Goal: Use online tool/utility: Utilize a website feature to perform a specific function

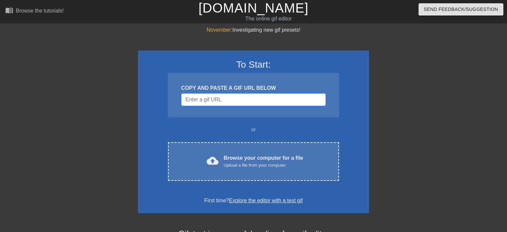
click at [199, 100] on input "Username" at bounding box center [253, 99] width 144 height 13
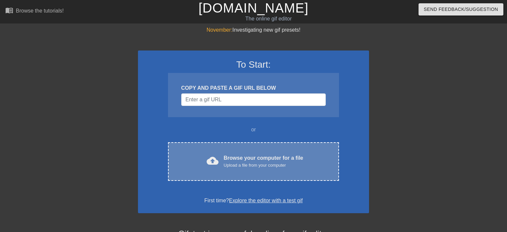
click at [221, 153] on div "cloud_upload Browse your computer for a file Upload a file from your computer C…" at bounding box center [253, 161] width 171 height 39
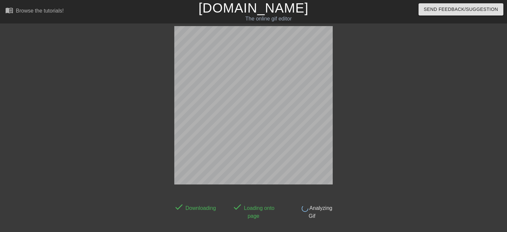
scroll to position [16, 0]
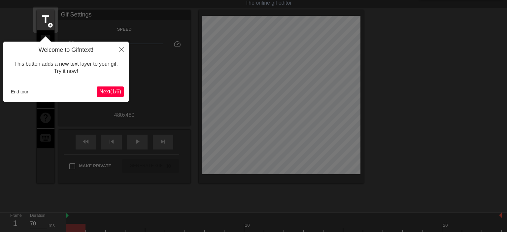
click at [110, 89] on span "Next ( 1 / 6 )" at bounding box center [110, 92] width 22 height 6
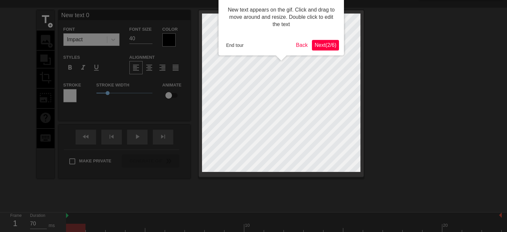
scroll to position [0, 0]
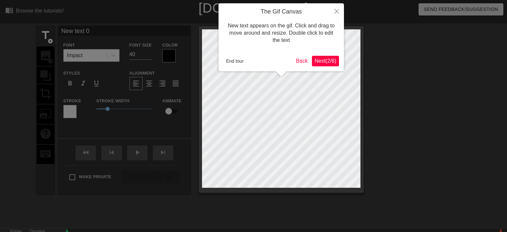
click at [315, 57] on button "Next ( 2 / 6 )" at bounding box center [325, 61] width 27 height 11
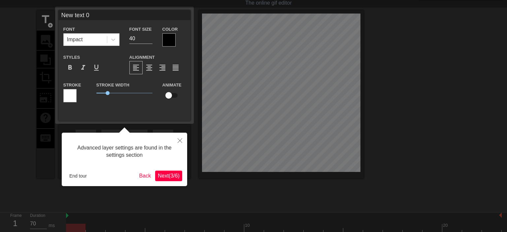
click at [167, 175] on span "Next ( 3 / 6 )" at bounding box center [169, 176] width 22 height 6
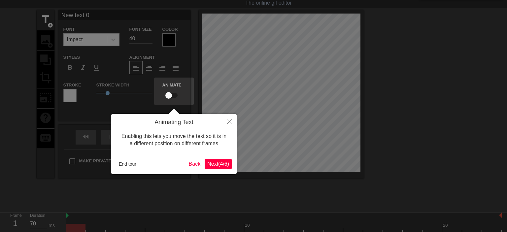
scroll to position [0, 0]
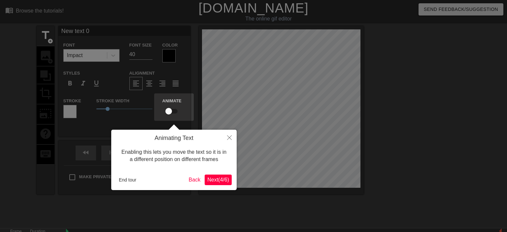
click at [219, 177] on span "Next ( 4 / 6 )" at bounding box center [218, 180] width 22 height 6
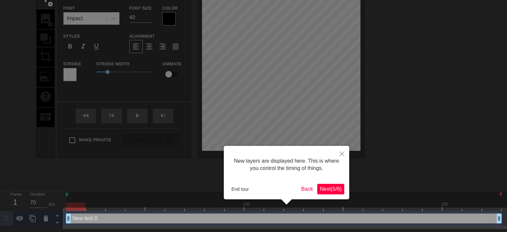
click at [325, 191] on span "Next ( 5 / 6 )" at bounding box center [331, 189] width 22 height 6
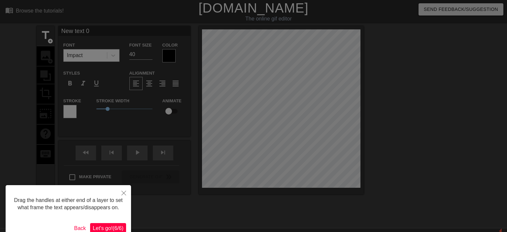
click at [119, 227] on span "Let's go! ( 6 / 6 )" at bounding box center [108, 228] width 31 height 6
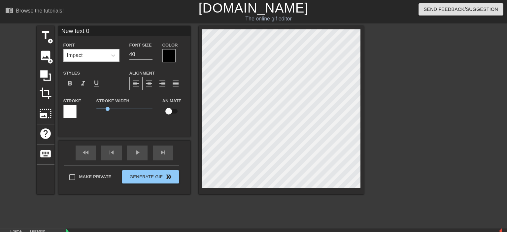
click at [166, 58] on div at bounding box center [168, 55] width 13 height 13
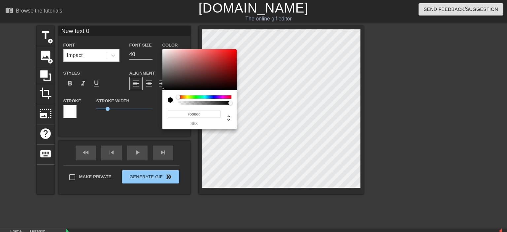
click at [231, 96] on div "#000000 hex" at bounding box center [199, 109] width 74 height 39
drag, startPoint x: 175, startPoint y: 96, endPoint x: 215, endPoint y: 72, distance: 46.7
click at [215, 72] on div "#000000 hex" at bounding box center [199, 89] width 74 height 80
type input "#000000"
drag, startPoint x: 215, startPoint y: 72, endPoint x: 158, endPoint y: 97, distance: 63.1
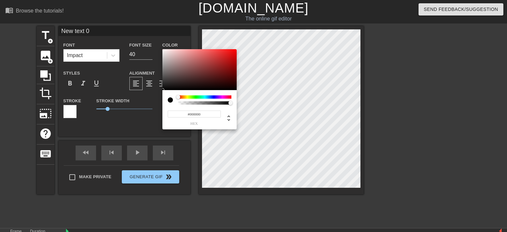
click at [162, 90] on div at bounding box center [199, 69] width 74 height 41
click at [170, 100] on div at bounding box center [170, 99] width 5 height 5
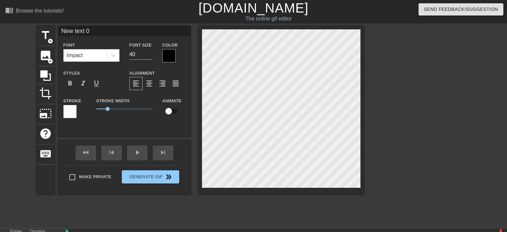
scroll to position [0, 0]
type input "ANew text 0"
type textarea "ANew text 0"
type input "AlNew text 0"
type textarea "AlNew text 0"
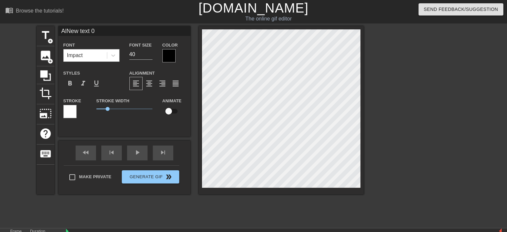
type input "AllNew text 0"
type textarea "AllNew text 0"
type input "AlleNew text 0"
type textarea "AlleNew text 0"
type input "AllesNew text 0"
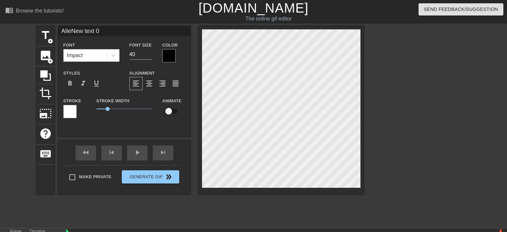
type textarea "AllesNew text 0"
type input "Alles New text 0"
type textarea "Alles New text 0"
type input "Alles GNew text 0"
type textarea "Alles GNew text 0"
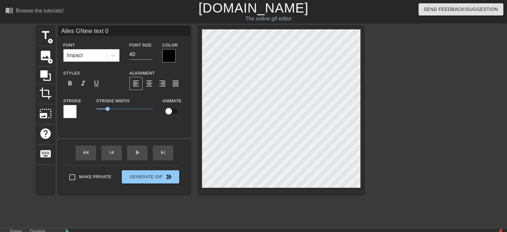
type input "Alles GuNew text 0"
type textarea "Alles GuNew text 0"
type input "Alles GutNew text 0"
type textarea "Alles GutNew text 0"
type input "Alles GuteNew text 0"
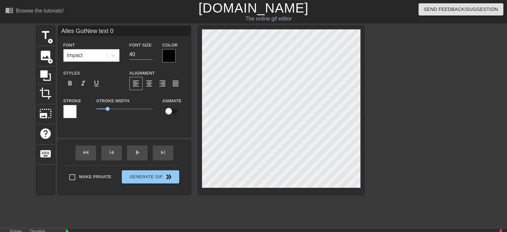
type textarea "Alles GuteNew text 0"
type input "Alles Gute New text 0"
type textarea "Alles Gute New text 0"
type input "Alles ute New text 0"
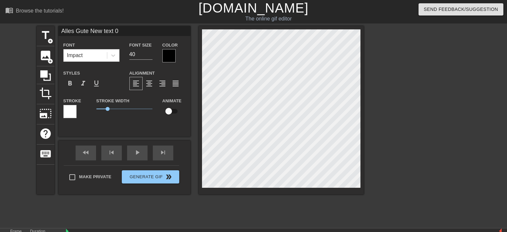
type textarea "Alles ute New text 0"
type input "Alles gute New text 0"
type textarea "Alles gute New text 0"
type input "Alles gute zNew text 0"
type textarea "Alles gute zNew text 0"
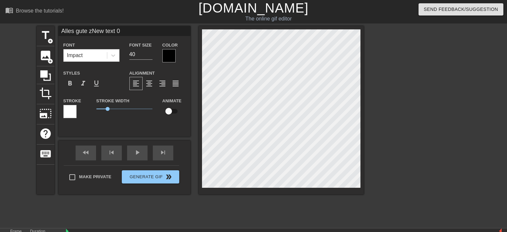
type input "Alles gute zuNew text 0"
type textarea "Alles gute zuNew text 0"
type input "Alles gute zumNew text 0"
type textarea "Alles gute zumNew text 0"
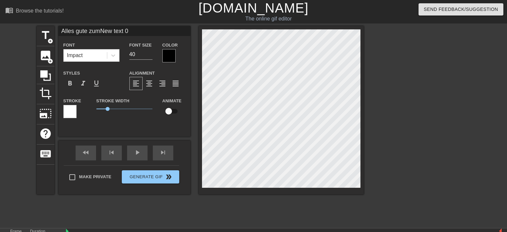
type input "Alles gute zum New text 0"
type textarea "Alles gute zum New text 0"
type input "Alles gute zum GNew text 0"
type textarea "Alles gute zum GNew text 0"
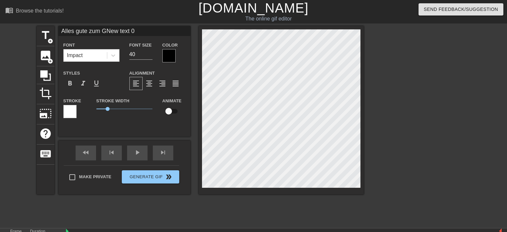
type input "Alles gute zum GeNew text 0"
type textarea "Alles gute zum GeNew text 0"
type input "Alles gute zum GebNew text 0"
type textarea "Alles gute zum GebNew text 0"
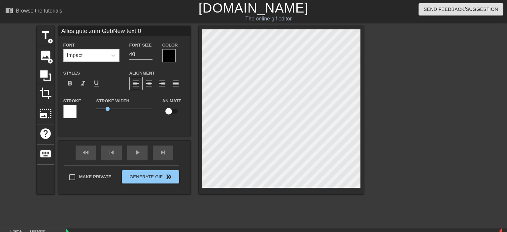
scroll to position [0, 2]
type input "Alles gute zum GebuNew text 0"
type textarea "Alles gute zum GebuNew text 0"
type input "Alles gute zum GeburNew text 0"
type textarea "Alles gute zum GeburNew text 0"
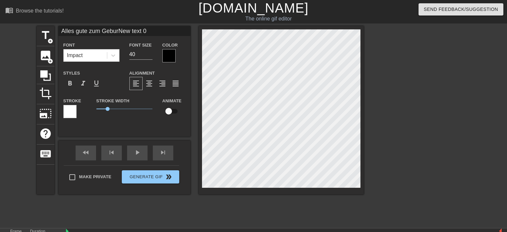
scroll to position [0, 3]
type input "Alles gute zum GeburtNew text 0"
type textarea "Alles gute zum GeburtNew text 0"
type input "Alles gute zum GeburttNew text 0"
type textarea "Alles gute zum GeburttNew text 0"
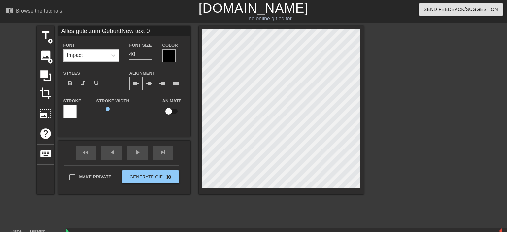
type input "Alles gute zum GeburttaNew text 0"
type textarea "Alles gute zum GeburttaNew text 0"
type input "Alles gute zum GeburttagNew text 0"
type textarea "Alles gute zum GeburttagNew text 0"
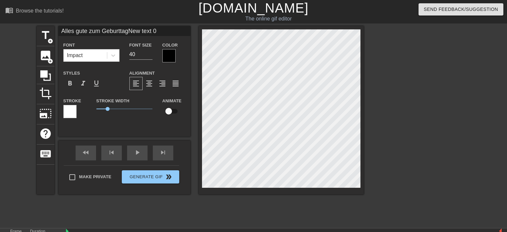
type input "Alles gute zum Geburttagew text 0"
type textarea "Alles gute zum Geburttagew text 0"
type input "Alles gute zum Geburttagw text 0"
type textarea "Alles gute zum Geburttagw text 0"
type input "Alles gute zum Geburttag text 0"
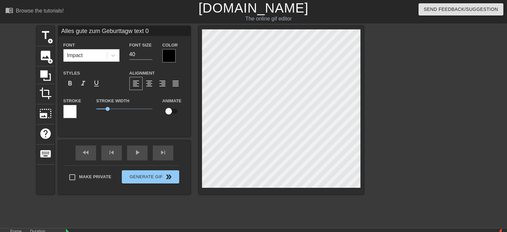
type textarea "Alles gute zum Geburttag text 0"
type input "Alles gute zum Geburttagtext 0"
type textarea "Alles gute zum Geburttagtext 0"
type input "Alles gute zum Geburttagext 0"
type textarea "Alles gute zum Geburttagext 0"
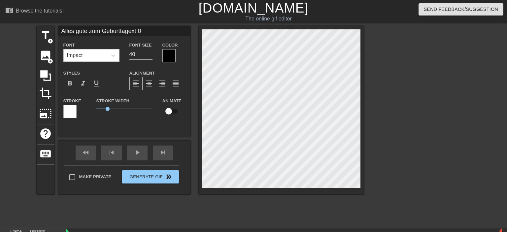
type input "Alles gute zum Geburttagxt 0"
type textarea "Alles gute zum Geburttagxt 0"
type input "Alles gute zum Geburttagt 0"
type textarea "Alles gute zum Geburttagt 0"
type input "Alles gute zum Geburttag 0"
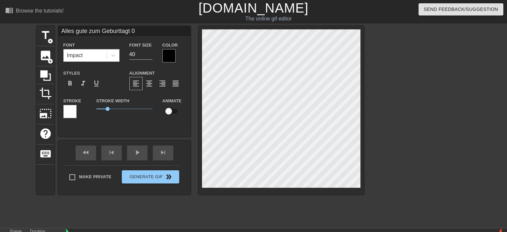
type textarea "Alles gute zum Geburttag 0"
type input "Alles gute zum Geburttag0"
type textarea "Alles gute zum Geburttag0"
type input "Alles gute zum Geburttag"
type textarea "Alles gute zum Geburttag"
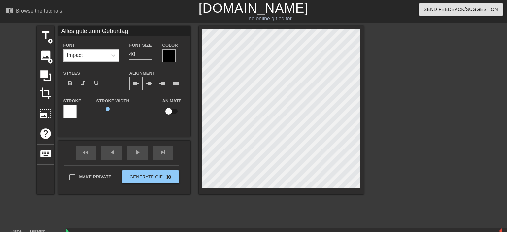
type input "Alles gute zum Geburtag"
type textarea "Alles gute zum Geburtag"
type input "Alles gute zum Geburtsag"
type textarea "Alles gute zum Geburtsag"
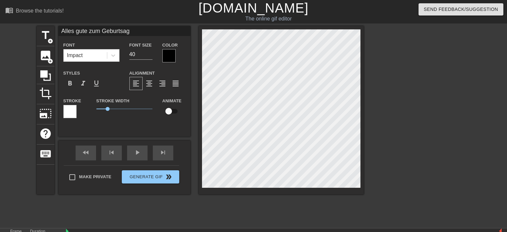
type input "Alles gute zum Geburtstag"
type textarea "Alles gute zum Geburtstag"
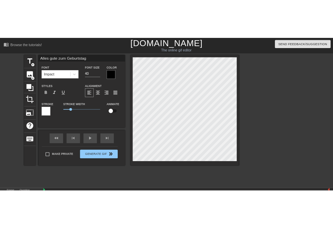
scroll to position [0, 1]
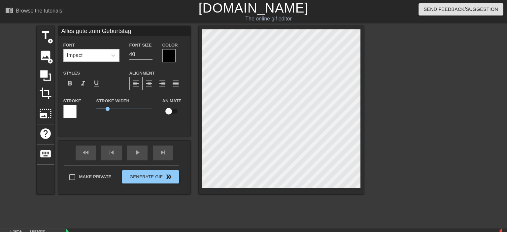
click at [167, 56] on div at bounding box center [168, 55] width 13 height 13
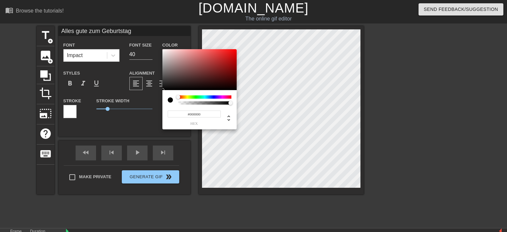
click at [179, 96] on div at bounding box center [178, 97] width 4 height 4
drag, startPoint x: 179, startPoint y: 96, endPoint x: 253, endPoint y: 96, distance: 73.9
click at [237, 96] on div "#000000 hex" at bounding box center [199, 89] width 74 height 80
click at [234, 56] on div at bounding box center [199, 69] width 74 height 41
drag, startPoint x: 232, startPoint y: 57, endPoint x: 240, endPoint y: 46, distance: 14.5
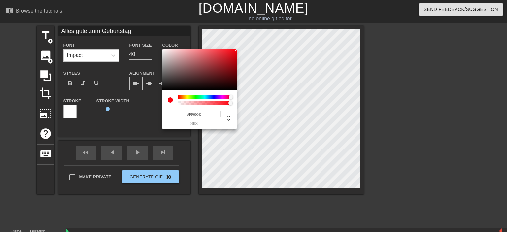
click at [237, 49] on div at bounding box center [199, 69] width 74 height 41
type input "255"
type input "0.64"
drag, startPoint x: 230, startPoint y: 102, endPoint x: 211, endPoint y: 105, distance: 19.0
click at [211, 105] on div "255 r 0 g 14 b 0.64 a" at bounding box center [199, 109] width 74 height 39
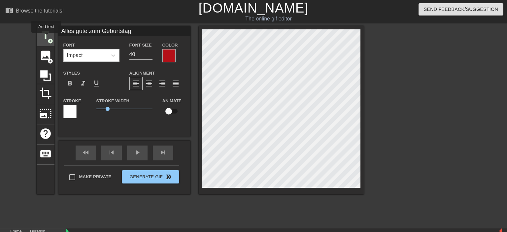
click at [46, 37] on span "title" at bounding box center [45, 35] width 13 height 13
type input "New text 1"
drag, startPoint x: 180, startPoint y: 94, endPoint x: 96, endPoint y: 208, distance: 141.4
click at [96, 208] on div "title add_circle image add_circle crop photo_size_select_large help keyboard Ne…" at bounding box center [200, 125] width 327 height 198
click at [138, 201] on div "title add_circle image add_circle crop photo_size_select_large help keyboard Ne…" at bounding box center [200, 125] width 327 height 198
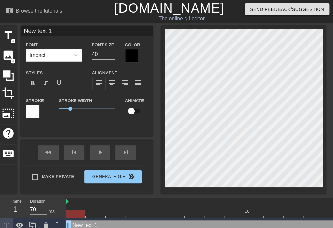
scroll to position [0, 1]
type input "New text"
type textarea "New text"
type input "New text"
type textarea "New text"
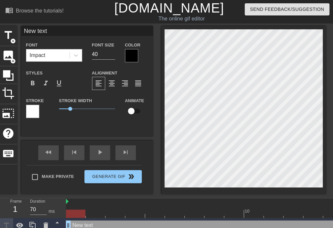
type input "New tex"
type textarea "New tex"
type input "New te"
type textarea "New te"
type input "New t"
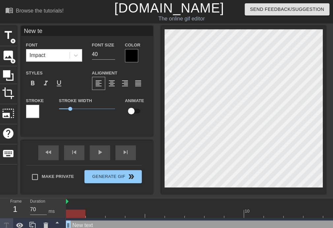
type textarea "New t"
type input "New"
type textarea "New"
type input "New"
type textarea "New"
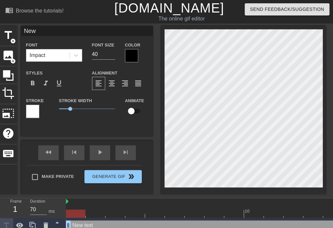
type input "Ne"
type textarea "Ne"
type input "N"
type textarea "N"
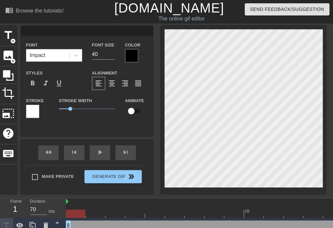
type input "L"
type textarea "L"
type input "Li"
type textarea "Li"
type input "Lie"
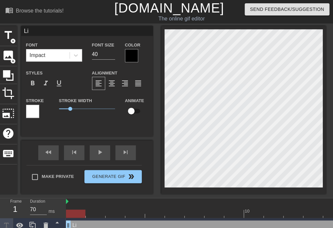
type textarea "Lie"
type input "[PERSON_NAME]"
type textarea "[PERSON_NAME]"
type input "Liebe"
type textarea "Liebe"
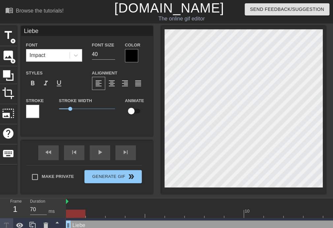
type input "[PERSON_NAME]"
type textarea "[PERSON_NAME]"
type input "[PERSON_NAME]"
type textarea "[PERSON_NAME]"
type input "[PERSON_NAME] A"
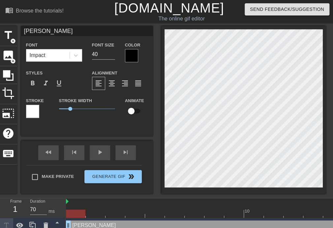
type textarea "[PERSON_NAME] A"
type input "[PERSON_NAME] Al"
type textarea "[PERSON_NAME] Al"
type input "[PERSON_NAME] Ale"
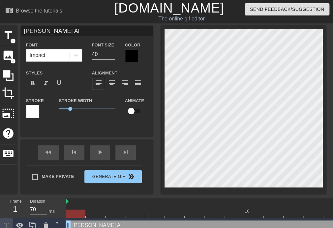
type textarea "[PERSON_NAME] Ale"
type input "[PERSON_NAME]"
type textarea "[PERSON_NAME]"
type input "[PERSON_NAME],"
type textarea "[PERSON_NAME],"
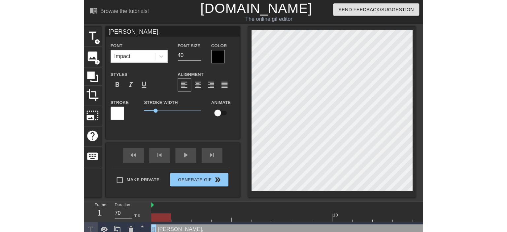
scroll to position [0, 1]
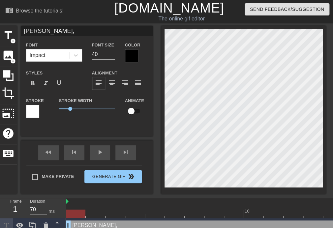
type input "[PERSON_NAME] ,"
type textarea "[PERSON_NAME] ,"
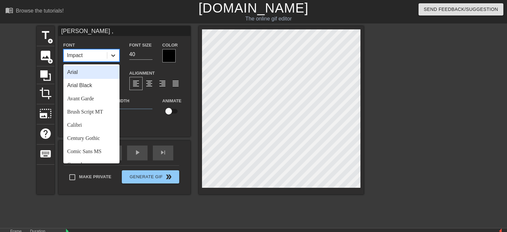
click at [114, 57] on icon at bounding box center [113, 55] width 7 height 7
type input "Alles gute zum Geburtstag"
click at [114, 56] on icon at bounding box center [113, 55] width 7 height 7
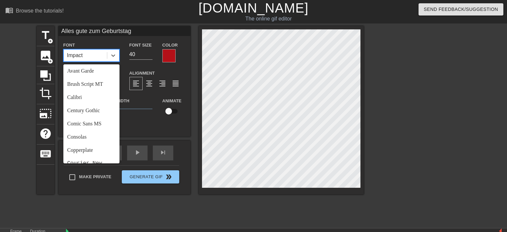
scroll to position [32, 0]
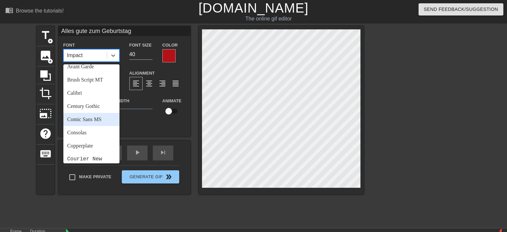
click at [92, 117] on div "Comic Sans MS" at bounding box center [91, 119] width 56 height 13
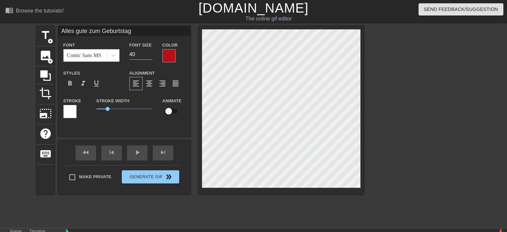
scroll to position [0, 3]
click at [70, 81] on span "format_bold" at bounding box center [70, 84] width 8 height 8
click at [152, 84] on span "format_align_center" at bounding box center [149, 84] width 8 height 8
drag, startPoint x: 106, startPoint y: 108, endPoint x: 115, endPoint y: 109, distance: 9.3
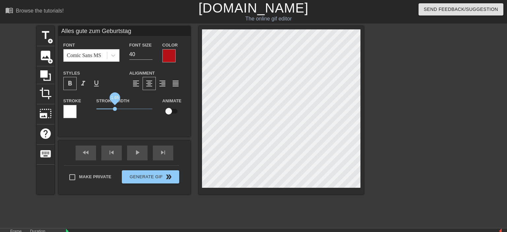
click at [115, 109] on span "1.65" at bounding box center [124, 109] width 56 height 8
type input "[PERSON_NAME] ,"
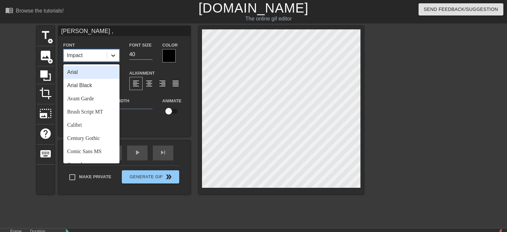
click at [111, 56] on icon at bounding box center [113, 55] width 7 height 7
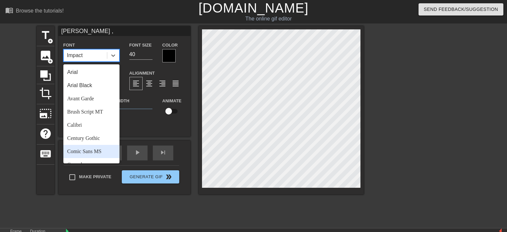
click at [87, 153] on div "Comic Sans MS" at bounding box center [91, 151] width 56 height 13
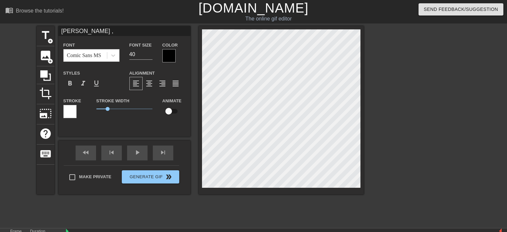
click at [71, 110] on div at bounding box center [69, 111] width 13 height 13
drag, startPoint x: 110, startPoint y: 108, endPoint x: 118, endPoint y: 109, distance: 8.6
click at [118, 109] on span "1.95" at bounding box center [124, 109] width 56 height 8
drag, startPoint x: 118, startPoint y: 109, endPoint x: 115, endPoint y: 109, distance: 3.3
click at [115, 109] on span "1.65" at bounding box center [115, 109] width 4 height 4
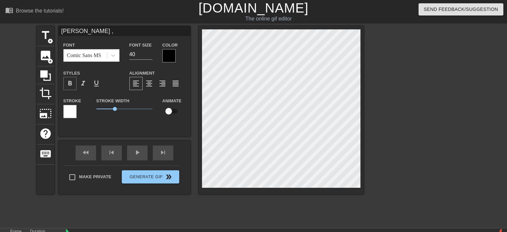
click at [72, 81] on span "format_bold" at bounding box center [70, 84] width 8 height 8
click at [81, 81] on span "format_italic" at bounding box center [83, 84] width 8 height 8
type input "Alles gute zum Geburtstag"
click at [85, 83] on span "format_italic" at bounding box center [83, 84] width 8 height 8
click at [169, 52] on div at bounding box center [168, 55] width 13 height 13
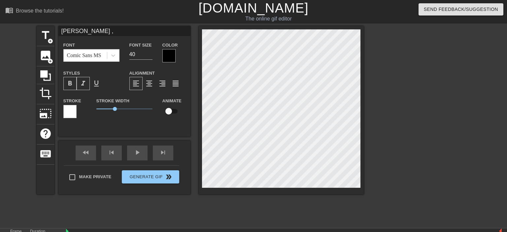
click at [169, 57] on div at bounding box center [168, 55] width 13 height 13
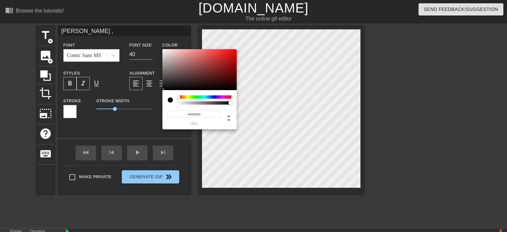
click at [191, 113] on input "#000000" at bounding box center [194, 114] width 53 height 7
drag, startPoint x: 179, startPoint y: 97, endPoint x: 233, endPoint y: 97, distance: 53.8
click at [233, 97] on div at bounding box center [233, 97] width 4 height 4
drag, startPoint x: 232, startPoint y: 73, endPoint x: 215, endPoint y: 62, distance: 20.0
click at [215, 62] on div at bounding box center [199, 69] width 74 height 41
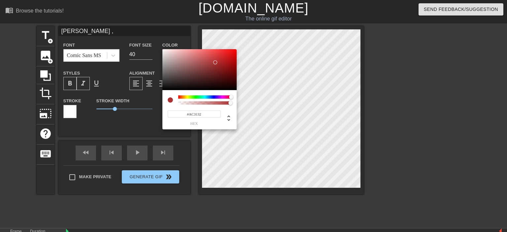
click at [195, 125] on span "hex" at bounding box center [194, 124] width 53 height 4
drag, startPoint x: 194, startPoint y: 123, endPoint x: 205, endPoint y: 110, distance: 17.4
click at [205, 110] on div "#AC3132 hex" at bounding box center [194, 118] width 53 height 16
type input "#FF0707"
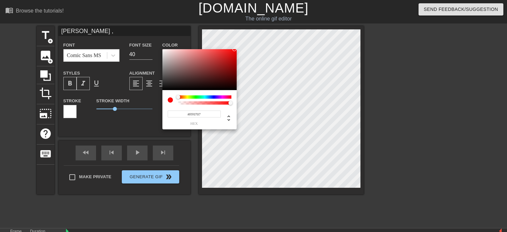
drag, startPoint x: 215, startPoint y: 63, endPoint x: 234, endPoint y: 47, distance: 24.6
click at [234, 47] on div at bounding box center [234, 49] width 4 height 4
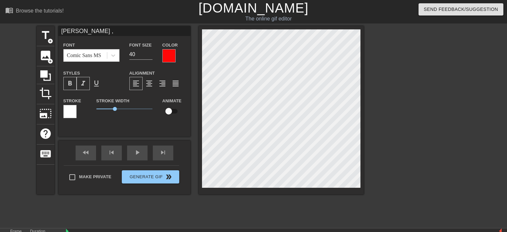
scroll to position [0, 1]
type input "[PERSON_NAME]"
type textarea "[PERSON_NAME]"
click at [172, 56] on div at bounding box center [168, 55] width 13 height 13
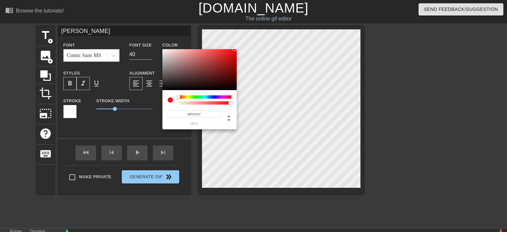
drag, startPoint x: 184, startPoint y: 112, endPoint x: 205, endPoint y: 115, distance: 21.0
click at [205, 115] on input "#FF0707" at bounding box center [194, 114] width 53 height 7
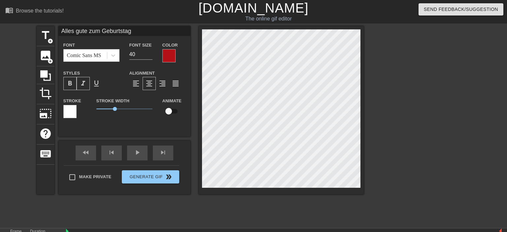
click at [170, 60] on div at bounding box center [168, 55] width 13 height 13
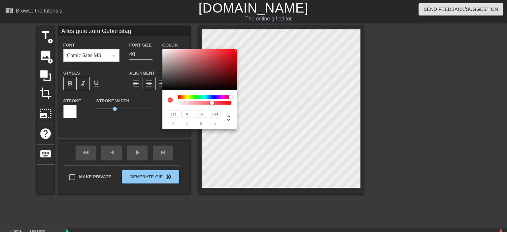
type input "92"
type input "36"
type input "39"
type input "96"
type input "37"
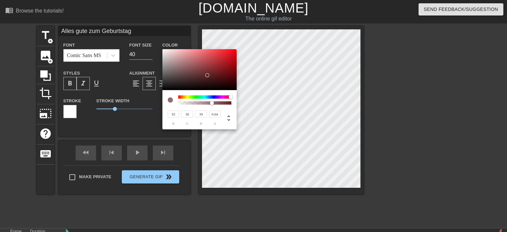
type input "40"
type input "150"
type input "43"
type input "48"
type input "201"
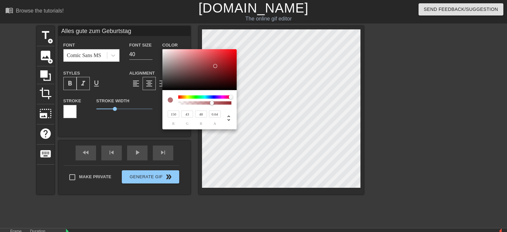
type input "41"
type input "210"
type input "35"
type input "43"
type input "220"
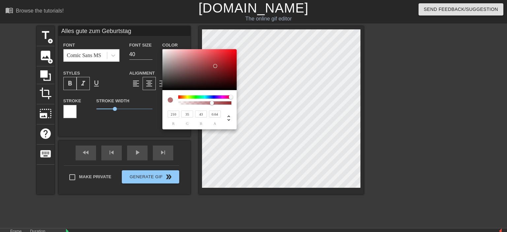
type input "30"
type input "38"
type input "226"
type input "29"
type input "37"
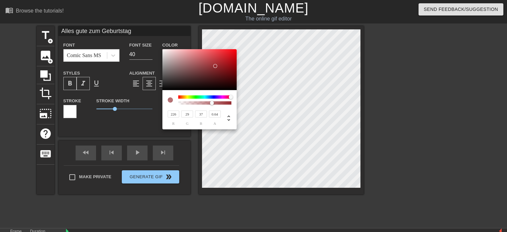
type input "228"
type input "25"
type input "33"
type input "236"
type input "14"
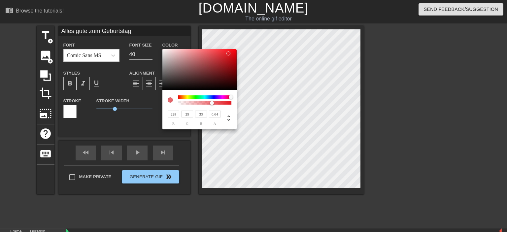
type input "23"
type input "238"
type input "12"
type input "21"
type input "11"
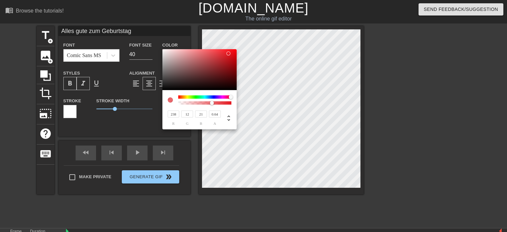
type input "20"
type input "243"
type input "8"
type input "17"
type input "245"
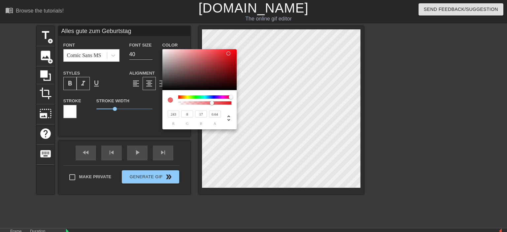
type input "6"
type input "15"
drag, startPoint x: 208, startPoint y: 75, endPoint x: 235, endPoint y: 51, distance: 36.4
click at [235, 51] on div at bounding box center [199, 69] width 74 height 41
click at [228, 115] on icon at bounding box center [229, 118] width 8 height 8
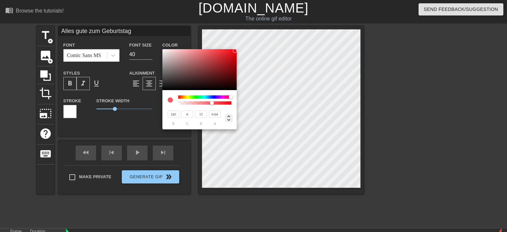
type input "358"
type input "95%"
type input "49%"
click at [228, 118] on icon at bounding box center [229, 118] width 8 height 8
type input "245"
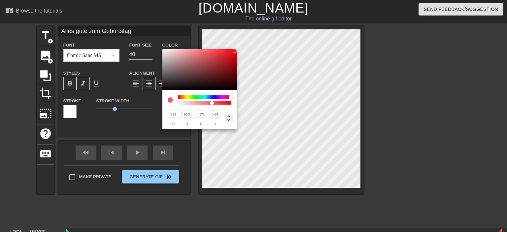
type input "6"
type input "15"
click at [228, 118] on icon at bounding box center [229, 118] width 8 height 8
type input "358"
type input "95%"
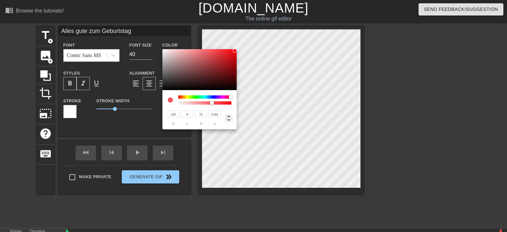
type input "49%"
click at [228, 118] on icon at bounding box center [229, 118] width 8 height 8
type input "245"
type input "6"
type input "15"
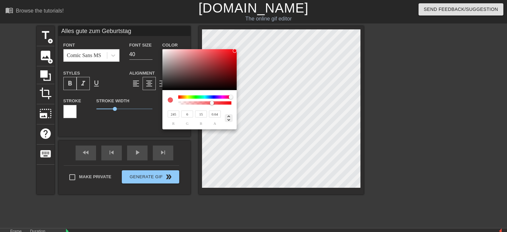
click at [228, 118] on icon at bounding box center [229, 118] width 8 height 8
type input "358"
type input "95%"
type input "49%"
click at [228, 118] on icon at bounding box center [229, 118] width 8 height 8
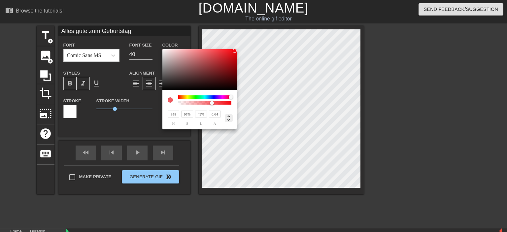
type input "245"
type input "6"
type input "15"
click at [228, 118] on icon at bounding box center [229, 118] width 8 height 8
type input "358"
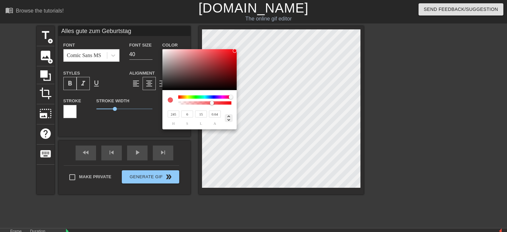
type input "95%"
type input "49%"
click at [228, 118] on icon at bounding box center [229, 118] width 8 height 8
type input "245"
type input "6"
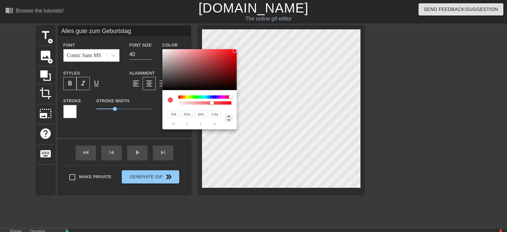
type input "15"
click at [228, 118] on icon at bounding box center [229, 118] width 8 height 8
type input "358"
type input "95%"
type input "49%"
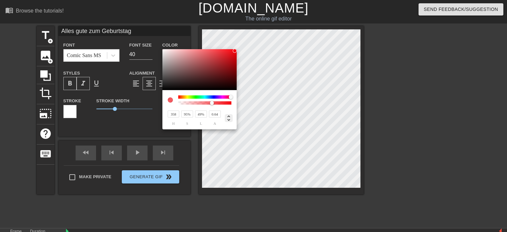
click at [228, 118] on icon at bounding box center [229, 118] width 8 height 8
type input "245"
type input "6"
click at [228, 118] on icon at bounding box center [229, 118] width 8 height 8
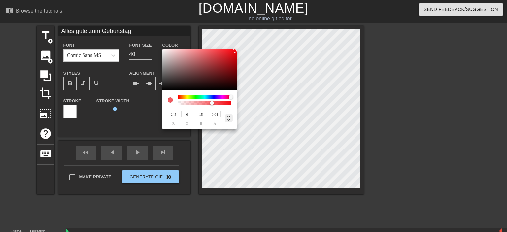
click at [228, 118] on icon at bounding box center [229, 118] width 8 height 8
drag, startPoint x: 228, startPoint y: 118, endPoint x: 210, endPoint y: 103, distance: 23.1
click at [210, 103] on div "358 h 95% s 49% l 0.64 a" at bounding box center [199, 109] width 74 height 39
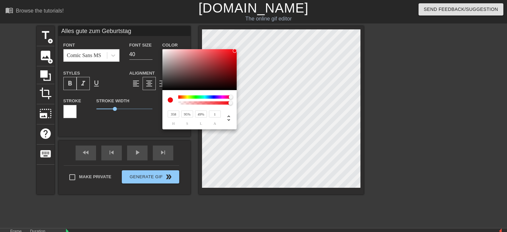
drag, startPoint x: 210, startPoint y: 103, endPoint x: 234, endPoint y: 103, distance: 23.1
click at [234, 103] on div at bounding box center [232, 103] width 4 height 4
drag, startPoint x: 233, startPoint y: 50, endPoint x: 184, endPoint y: 59, distance: 50.3
click at [184, 59] on div at bounding box center [183, 60] width 4 height 4
drag, startPoint x: 184, startPoint y: 60, endPoint x: 240, endPoint y: 50, distance: 56.6
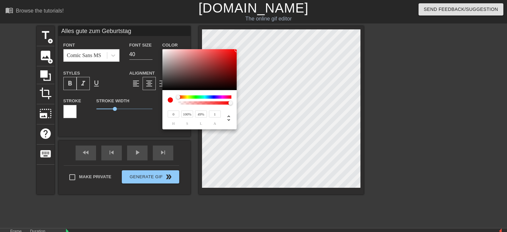
click at [240, 50] on div at bounding box center [239, 52] width 4 height 4
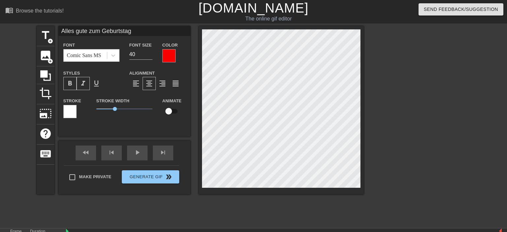
click at [165, 61] on div at bounding box center [168, 55] width 13 height 13
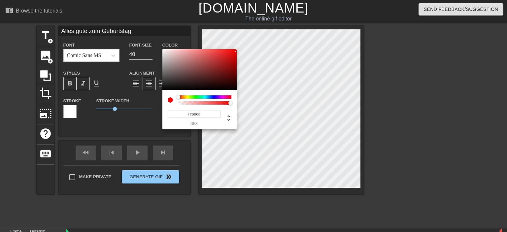
drag, startPoint x: 203, startPoint y: 113, endPoint x: 185, endPoint y: 113, distance: 17.2
click at [185, 113] on input "#F90000" at bounding box center [194, 114] width 53 height 7
paste input "F0707"
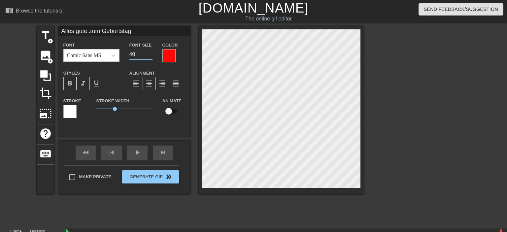
click at [137, 55] on input "40" at bounding box center [140, 54] width 23 height 11
click at [115, 106] on span "1.65" at bounding box center [124, 109] width 56 height 8
click at [114, 107] on span "1.6" at bounding box center [124, 109] width 56 height 8
click at [114, 107] on span "1.65" at bounding box center [124, 109] width 56 height 8
click at [171, 52] on div at bounding box center [168, 55] width 13 height 13
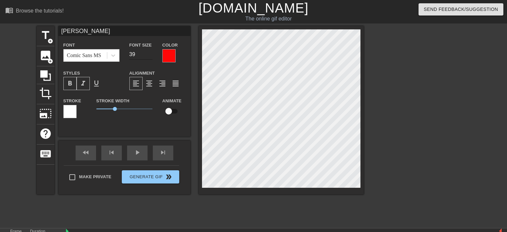
click at [150, 55] on input "39" at bounding box center [140, 54] width 23 height 11
click at [149, 51] on input "39" at bounding box center [140, 54] width 23 height 11
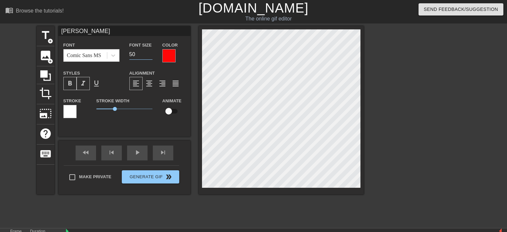
drag, startPoint x: 135, startPoint y: 53, endPoint x: 122, endPoint y: 53, distance: 12.9
click at [129, 53] on input "50" at bounding box center [140, 54] width 23 height 11
click at [150, 83] on span "format_align_center" at bounding box center [149, 84] width 8 height 8
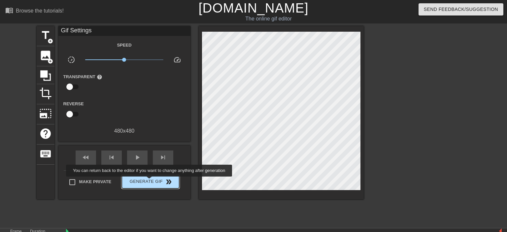
click at [150, 181] on span "Generate Gif double_arrow" at bounding box center [150, 182] width 52 height 8
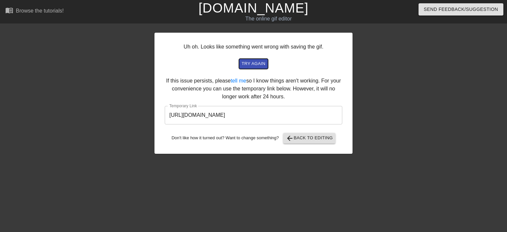
click at [257, 61] on span "try again" at bounding box center [253, 64] width 24 height 8
click at [295, 139] on span "arrow_back Back to Editing" at bounding box center [309, 138] width 47 height 8
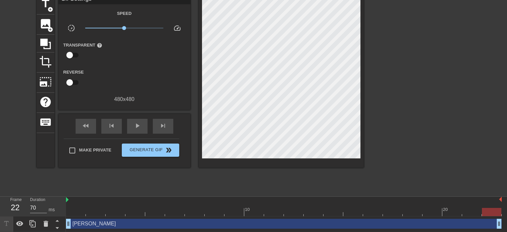
scroll to position [47, 0]
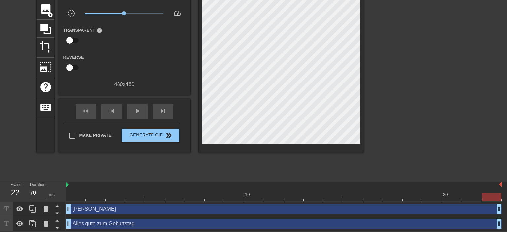
drag, startPoint x: 503, startPoint y: 100, endPoint x: 500, endPoint y: 166, distance: 66.7
click at [500, 166] on div "title add_circle image add_circle crop photo_size_select_large help keyboard Gi…" at bounding box center [253, 79] width 507 height 198
click at [79, 209] on div "[PERSON_NAME] drag_handle drag_handle" at bounding box center [283, 209] width 435 height 10
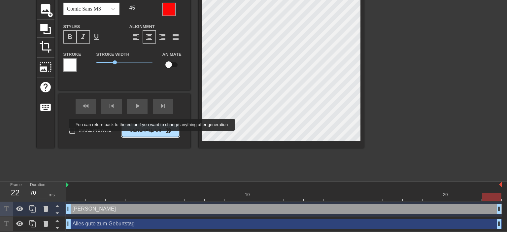
click at [152, 135] on button "Generate Gif double_arrow" at bounding box center [150, 130] width 57 height 13
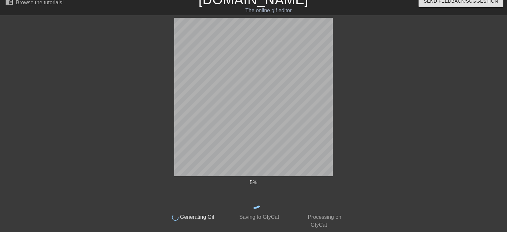
scroll to position [0, 0]
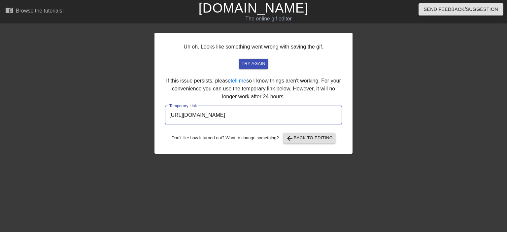
click at [289, 114] on input "[URL][DOMAIN_NAME]" at bounding box center [253, 115] width 177 height 18
click at [257, 67] on span "try again" at bounding box center [253, 64] width 24 height 8
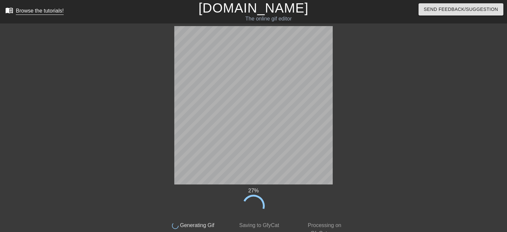
click at [34, 8] on div "Browse the tutorials!" at bounding box center [40, 11] width 48 height 6
